Goal: Task Accomplishment & Management: Use online tool/utility

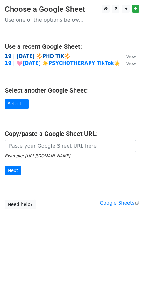
click at [27, 53] on strong "19 | [DATE] 🔆PHD TIK🔆" at bounding box center [38, 56] width 66 height 6
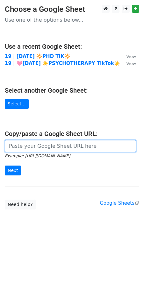
click at [23, 140] on input "url" at bounding box center [70, 146] width 131 height 12
paste input "[URL][DOMAIN_NAME]"
type input "[URL][DOMAIN_NAME]"
click at [5, 165] on input "Next" at bounding box center [13, 170] width 16 height 10
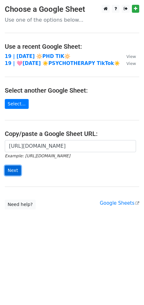
click at [15, 169] on input "Next" at bounding box center [13, 170] width 16 height 10
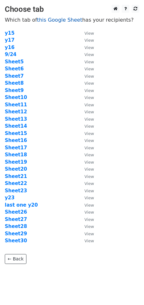
click at [50, 19] on link "this Google Sheet" at bounding box center [59, 20] width 45 height 6
click at [16, 91] on strong "Sheet9" at bounding box center [14, 91] width 19 height 6
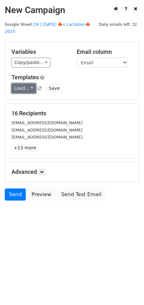
click at [23, 83] on link "Load..." at bounding box center [23, 88] width 25 height 10
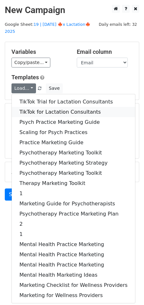
click at [37, 107] on link "TikTok for Lactation Consultants" at bounding box center [73, 112] width 123 height 10
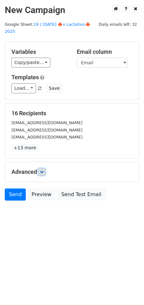
click at [44, 170] on icon at bounding box center [42, 172] width 4 height 4
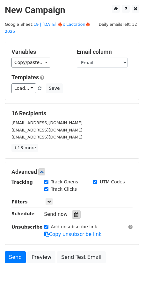
click at [74, 212] on icon at bounding box center [76, 214] width 4 height 4
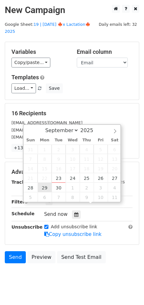
type input "2025-09-29 12:00"
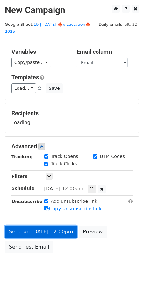
click at [39, 226] on link "Send on Sep 29 at 12:00pm" at bounding box center [41, 232] width 72 height 12
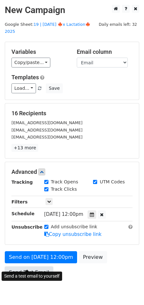
click at [15, 266] on link "Send Test Email" at bounding box center [29, 272] width 48 height 12
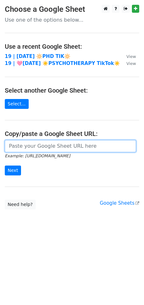
click at [25, 147] on input "url" at bounding box center [70, 146] width 131 height 12
paste input "https://docs.google.com/spreadsheets/d/1PzcXFrXumu_FnXLwWE1q-B34CUevDwkzv5dFDj7…"
type input "https://docs.google.com/spreadsheets/d/1PzcXFrXumu_FnXLwWE1q-B34CUevDwkzv5dFDj7…"
click at [5, 165] on input "Next" at bounding box center [13, 170] width 16 height 10
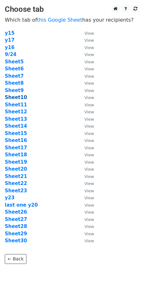
click at [16, 96] on strong "Sheet10" at bounding box center [16, 98] width 22 height 6
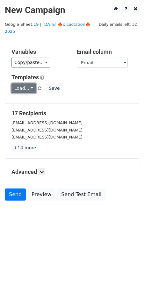
click at [15, 83] on link "Load..." at bounding box center [23, 88] width 25 height 10
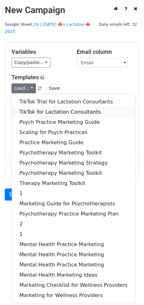
click at [45, 107] on link "TikTok for Lactation Consultants" at bounding box center [73, 112] width 123 height 10
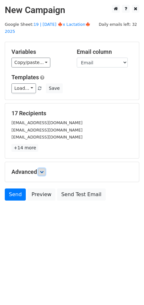
click at [43, 168] on link at bounding box center [41, 171] width 7 height 7
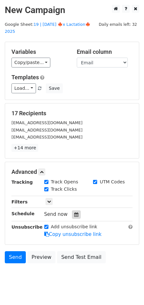
click at [74, 212] on icon at bounding box center [76, 214] width 4 height 4
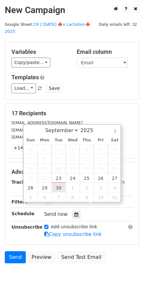
type input "2025-09-30 12:00"
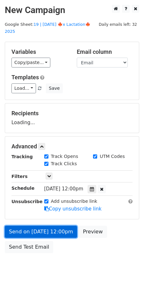
click at [38, 226] on link "Send on Sep 30 at 12:00pm" at bounding box center [41, 232] width 72 height 12
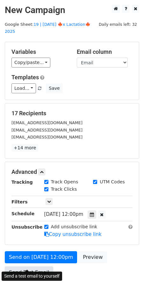
click at [25, 266] on link "Send Test Email" at bounding box center [29, 272] width 48 height 12
